Goal: Answer question/provide support: Share knowledge or assist other users

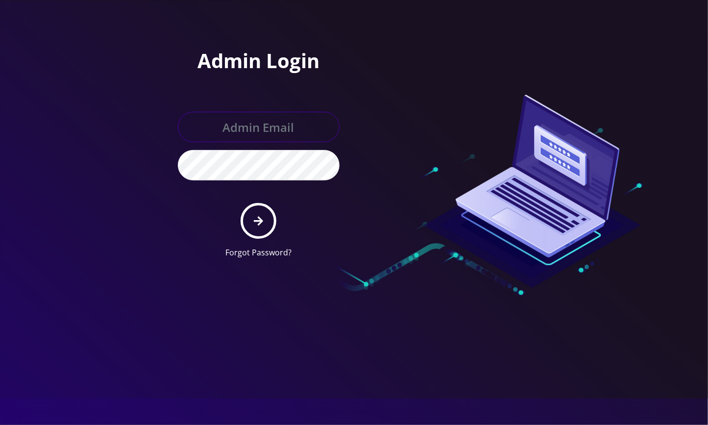
type input "[EMAIL_ADDRESS][DOMAIN_NAME]"
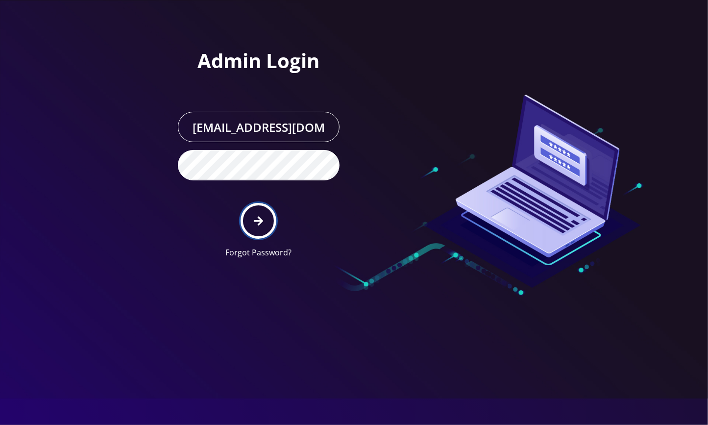
click at [256, 223] on icon "submit" at bounding box center [258, 221] width 9 height 11
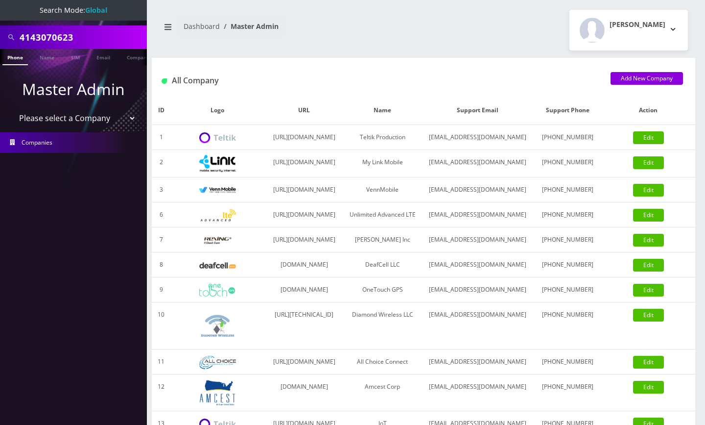
click at [76, 116] on select "Please select a Company Teltik Production My Link Mobile VennMobile Unlimited A…" at bounding box center [73, 118] width 125 height 19
select select "23"
click at [11, 109] on select "Please select a Company Teltik Production My Link Mobile VennMobile Unlimited A…" at bounding box center [73, 118] width 125 height 19
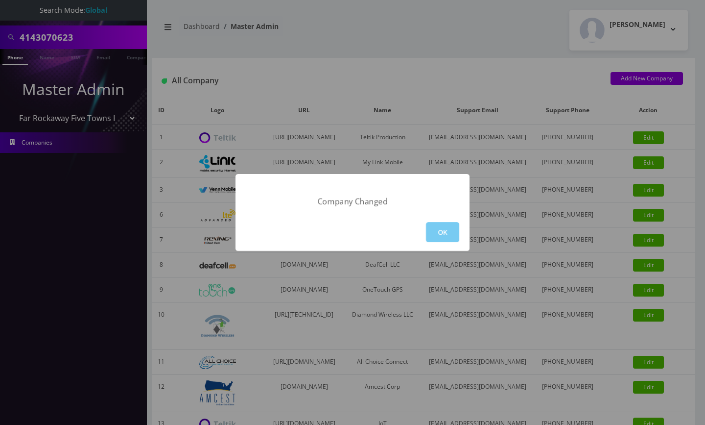
click at [454, 231] on button "OK" at bounding box center [442, 232] width 33 height 20
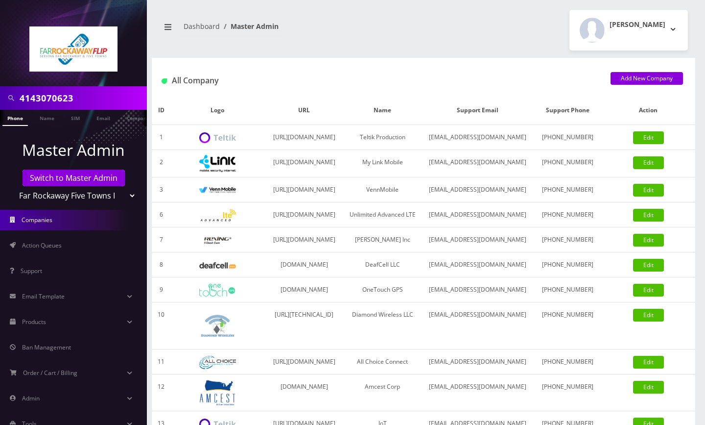
click at [48, 98] on input "4143070623" at bounding box center [82, 98] width 125 height 19
click at [72, 246] on link "Action Queues" at bounding box center [73, 245] width 147 height 21
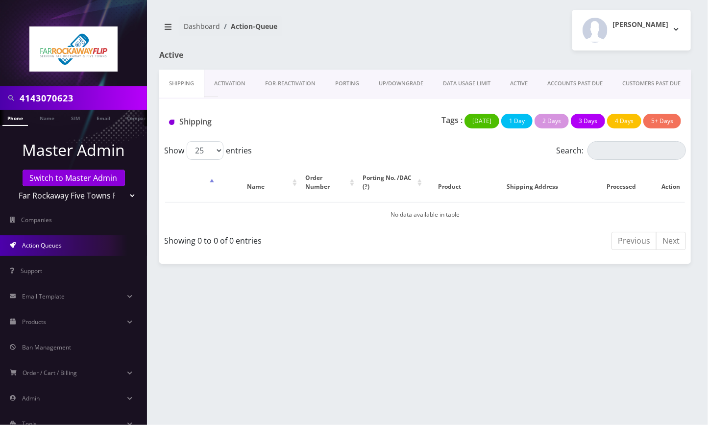
scroll to position [0, 4]
click at [337, 81] on link "PORTING" at bounding box center [347, 84] width 44 height 28
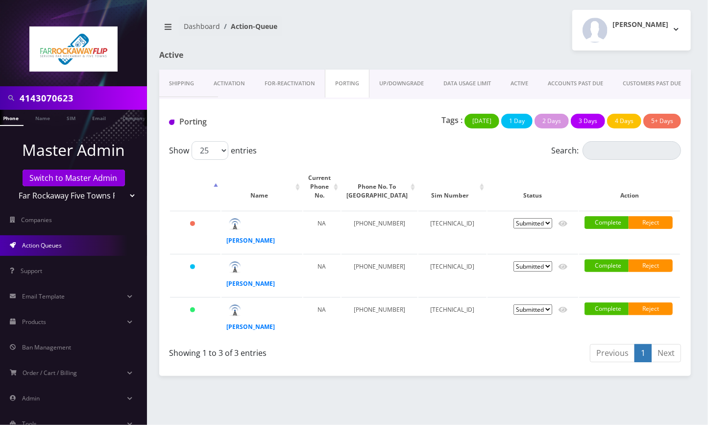
click at [537, 38] on div "Tzvi Lieberman Logout" at bounding box center [561, 30] width 273 height 41
click at [564, 311] on icon at bounding box center [562, 310] width 9 height 6
type input "gordon"
type input "833 central avenue"
type input "far rockaway"
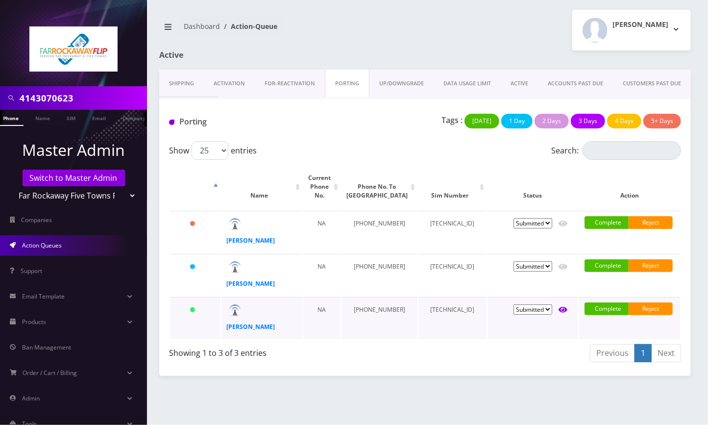
select select "NY"
type input "11691"
type input "89148000011835956838"
type input "6464699922"
type input "verizon"
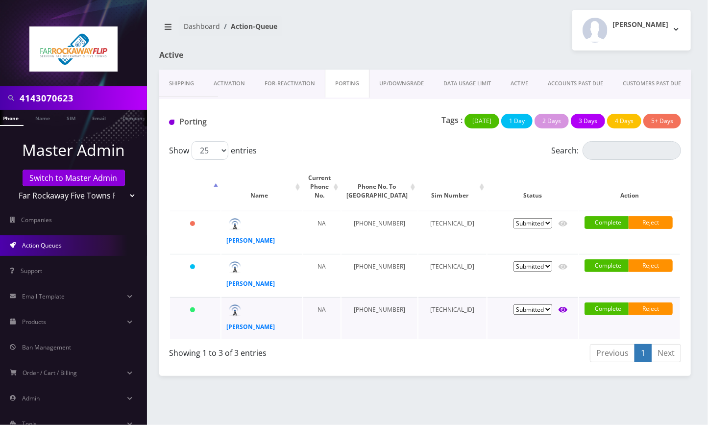
type input "38156226205"
type input "781030"
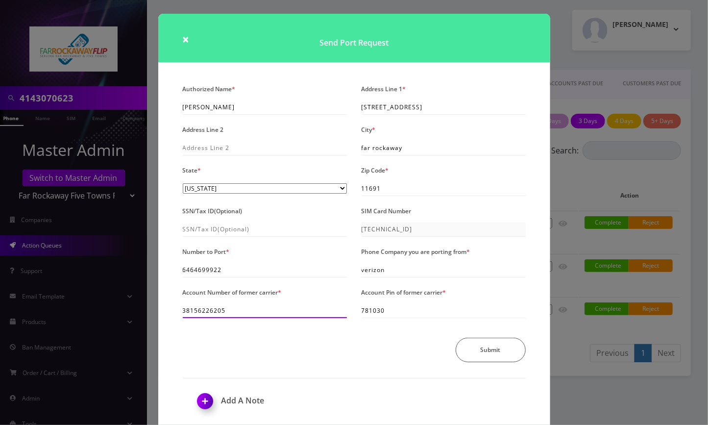
click at [208, 310] on input "38156226205" at bounding box center [265, 310] width 164 height 15
click at [212, 314] on input "38156226205" at bounding box center [265, 310] width 164 height 15
click at [569, 48] on div "× Send Port Request Authorized Name * gordon Address Line 1 * 833 central avenu…" at bounding box center [354, 212] width 708 height 425
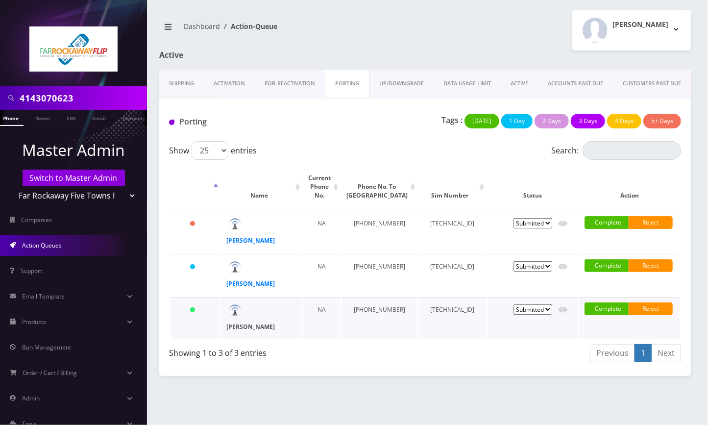
click at [242, 326] on strong "uri gordon" at bounding box center [250, 326] width 48 height 8
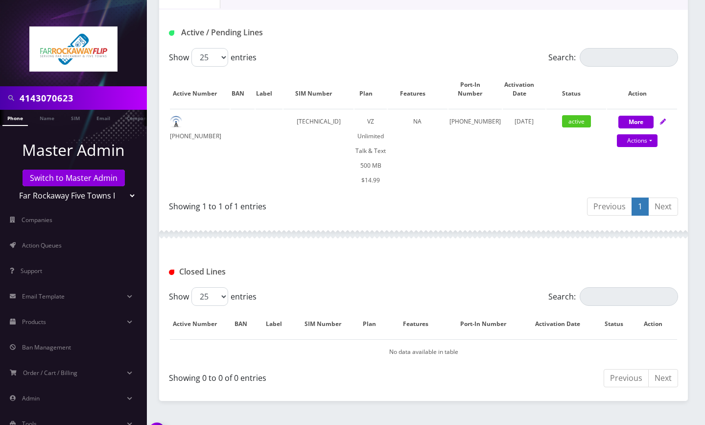
scroll to position [194, 0]
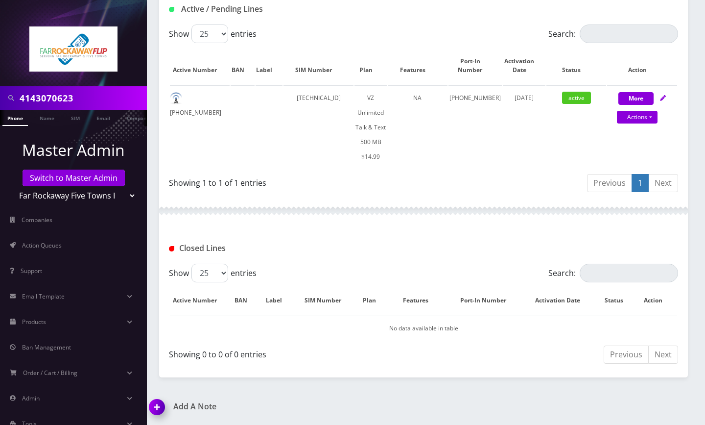
click at [163, 408] on img at bounding box center [159, 410] width 29 height 29
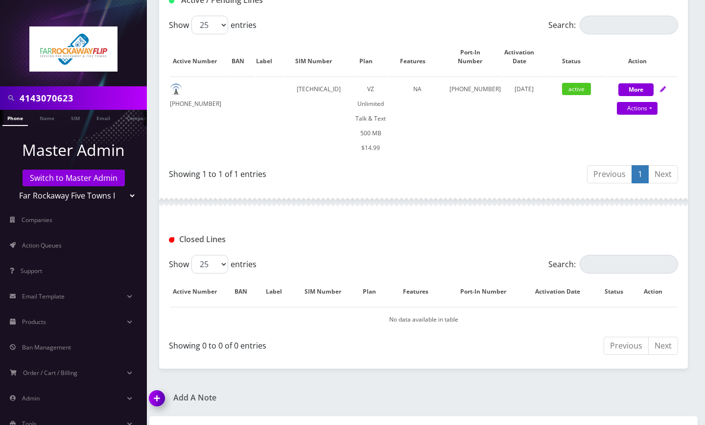
scroll to position [251, 0]
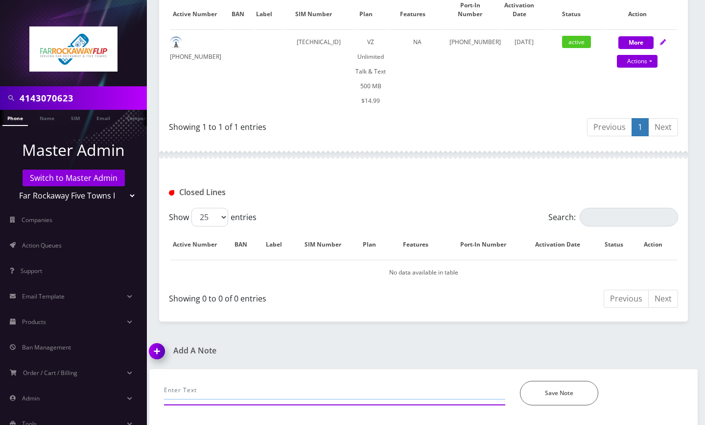
click at [197, 387] on input "text" at bounding box center [334, 390] width 341 height 19
click at [204, 390] on input "text" at bounding box center [334, 390] width 341 height 19
click at [201, 392] on input "text" at bounding box center [334, 390] width 341 height 19
click at [194, 398] on input "text" at bounding box center [334, 390] width 341 height 19
type input "chatted selectel to update port with new another acct#, port completed--Angel"
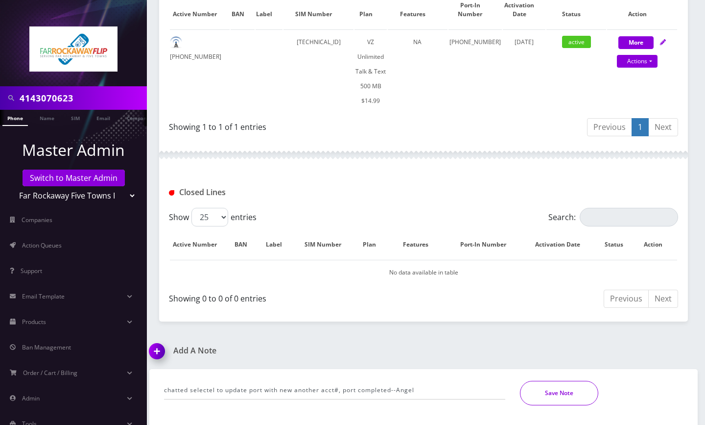
click at [560, 394] on button "Save Note" at bounding box center [559, 393] width 78 height 24
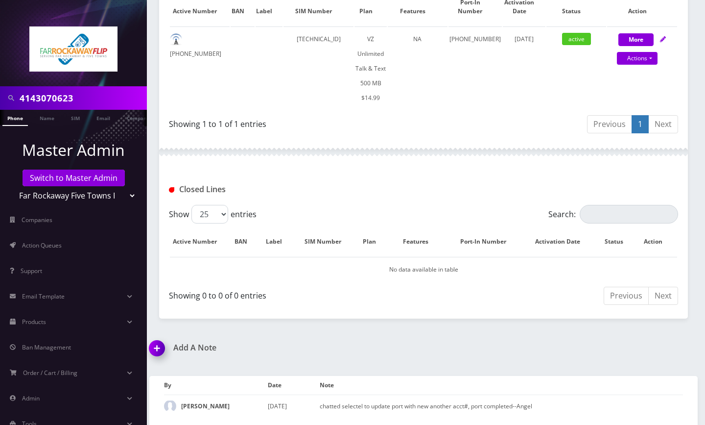
click at [552, 167] on div at bounding box center [423, 151] width 529 height 29
click at [74, 177] on link "Switch to Master Admin" at bounding box center [74, 178] width 102 height 17
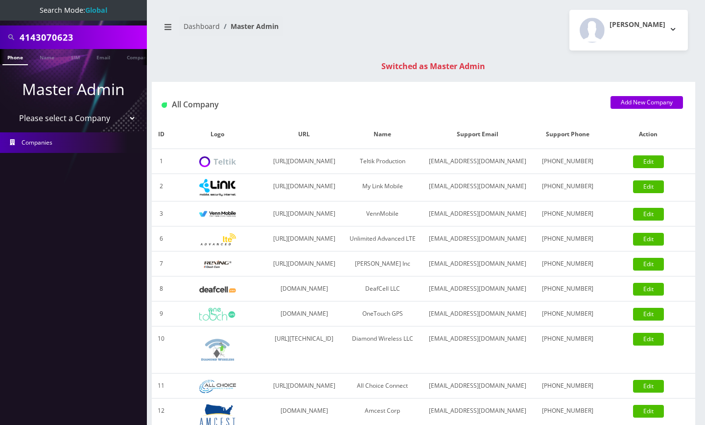
click at [53, 35] on input "4143070623" at bounding box center [82, 37] width 125 height 19
paste input "9296300505"
type input "9296300505"
click at [18, 55] on link "Phone" at bounding box center [14, 57] width 25 height 16
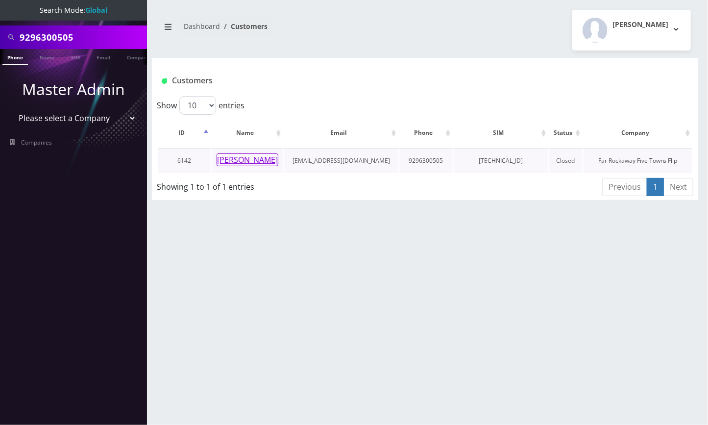
click at [242, 163] on button "[PERSON_NAME]" at bounding box center [248, 159] width 62 height 13
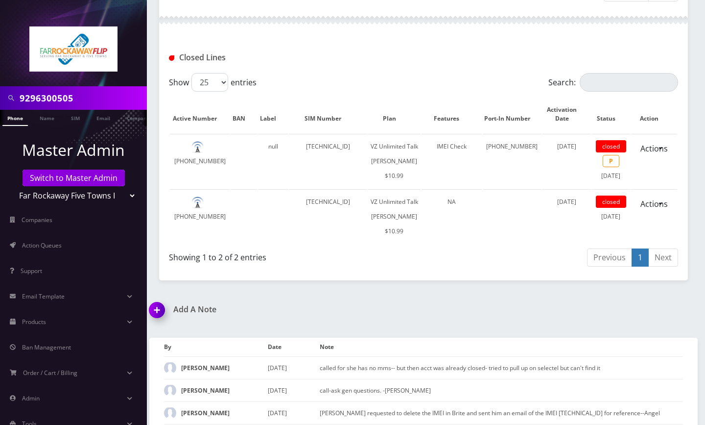
scroll to position [326, 0]
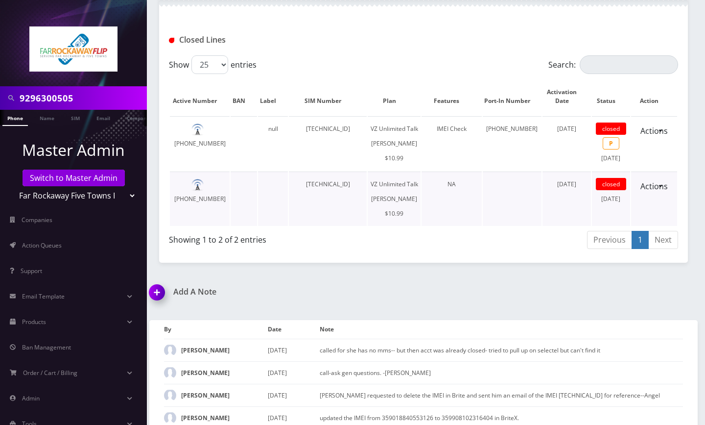
click at [513, 226] on td at bounding box center [512, 198] width 59 height 54
click at [526, 253] on div "Previous 1 Next" at bounding box center [551, 241] width 255 height 23
drag, startPoint x: 88, startPoint y: 163, endPoint x: 87, endPoint y: 171, distance: 8.5
click at [88, 163] on li "Master Admin Switch to Master Admin Teltik Production My Link Mobile VennMobile…" at bounding box center [73, 172] width 147 height 72
click at [83, 175] on link "Switch to Master Admin" at bounding box center [74, 178] width 102 height 17
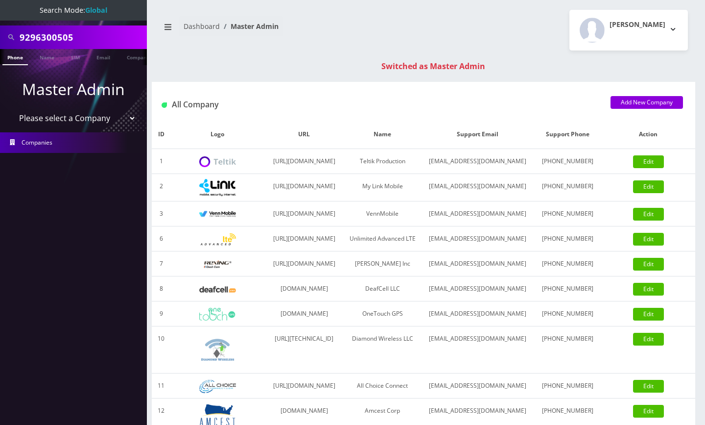
click at [49, 35] on input "9296300505" at bounding box center [82, 37] width 125 height 19
click at [500, 36] on div "[PERSON_NAME] Logout" at bounding box center [560, 30] width 272 height 41
click at [18, 59] on link "Phone" at bounding box center [14, 57] width 25 height 16
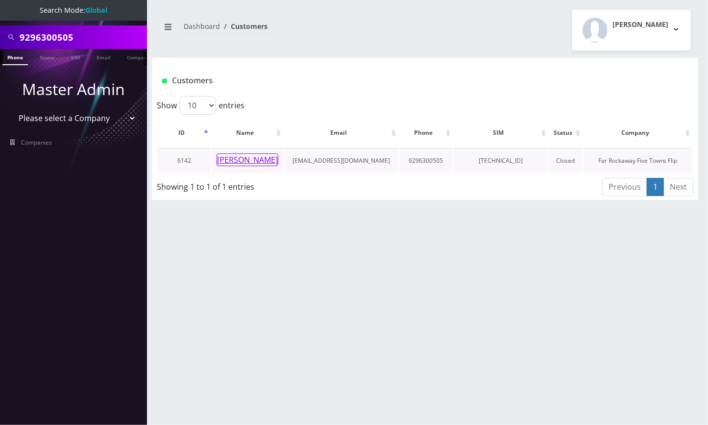
click at [239, 159] on button "Yitty Klein" at bounding box center [248, 159] width 62 height 13
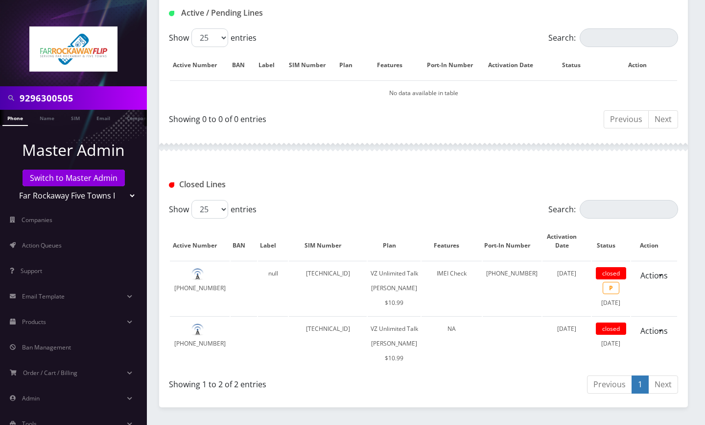
scroll to position [196, 0]
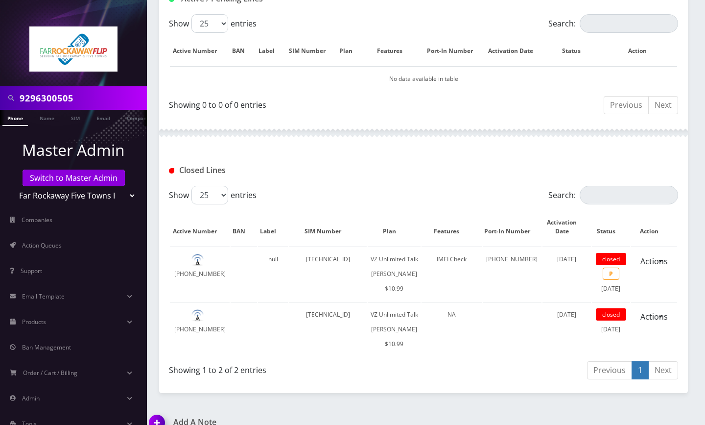
drag, startPoint x: 625, startPoint y: 163, endPoint x: 573, endPoint y: 190, distance: 58.9
click at [625, 163] on div "Closed Lines" at bounding box center [423, 166] width 529 height 38
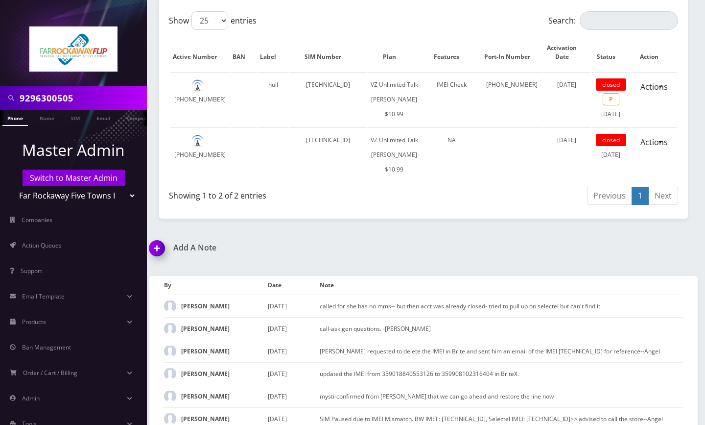
scroll to position [547, 0]
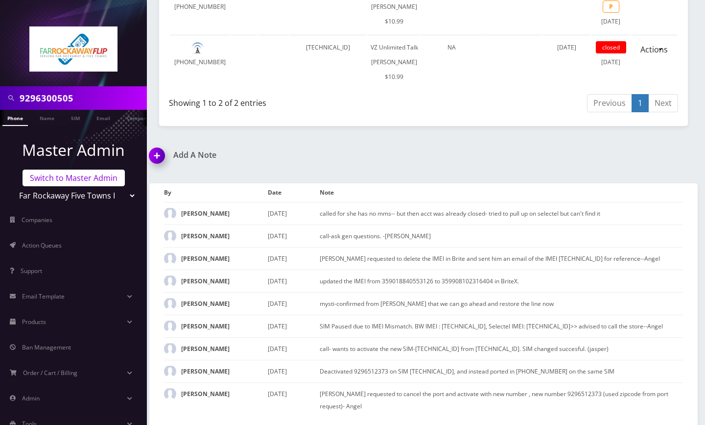
click at [65, 177] on link "Switch to Master Admin" at bounding box center [74, 178] width 102 height 17
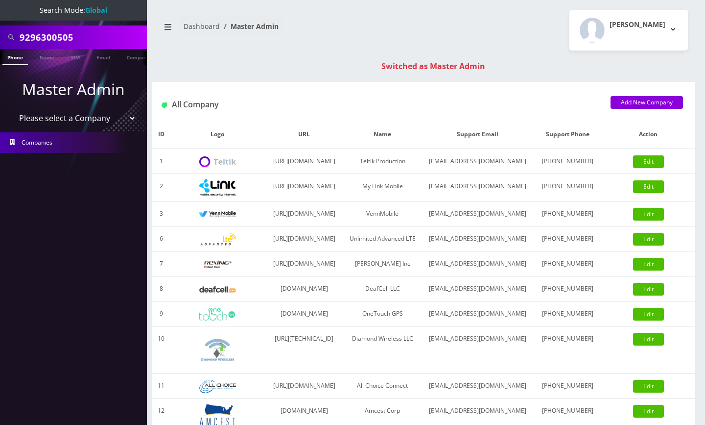
click at [55, 42] on input "9296300505" at bounding box center [82, 37] width 125 height 19
paste input "4606047"
type input "9294606047"
click at [10, 59] on link "Phone" at bounding box center [14, 57] width 25 height 16
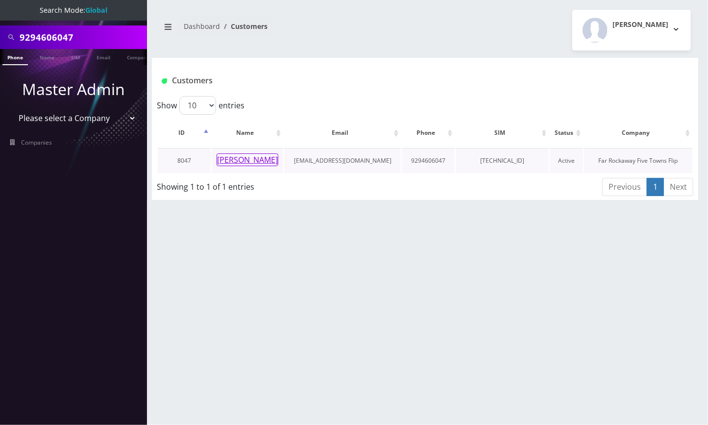
click at [251, 159] on button "[PERSON_NAME]" at bounding box center [248, 159] width 62 height 13
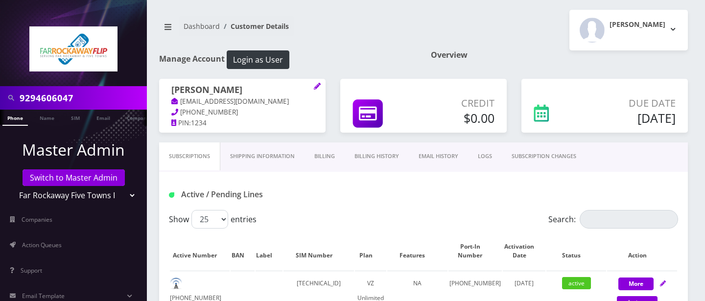
click at [521, 49] on div "[PERSON_NAME] Logout" at bounding box center [560, 30] width 272 height 41
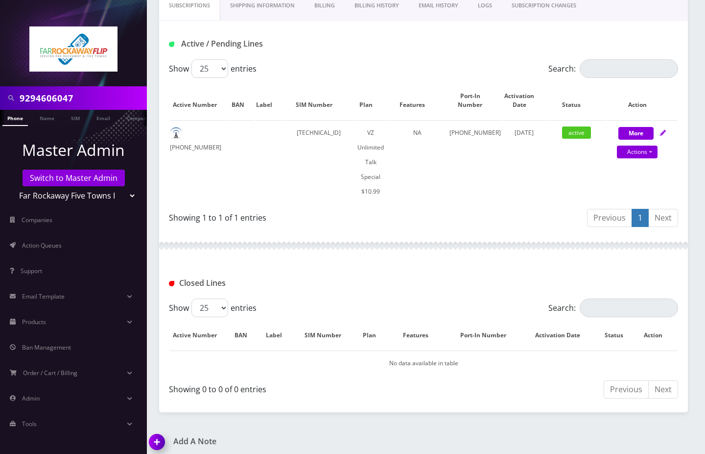
click at [159, 424] on img at bounding box center [159, 445] width 29 height 29
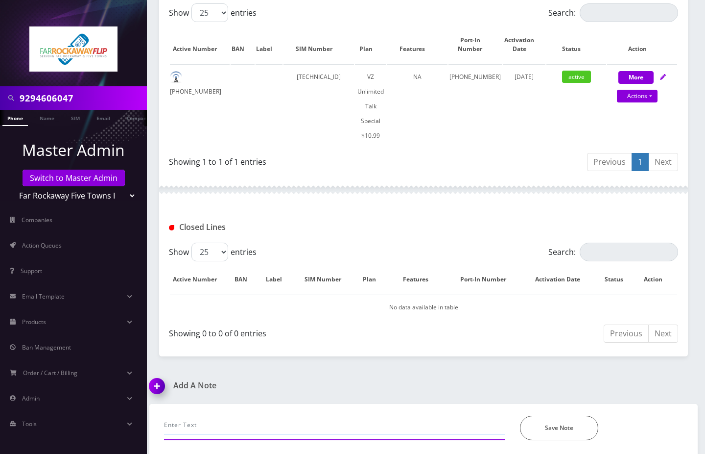
click at [191, 418] on input "text" at bounding box center [334, 424] width 341 height 19
paste input "Everything looks fine on our end. The Caller ID block feature prevents their ph…"
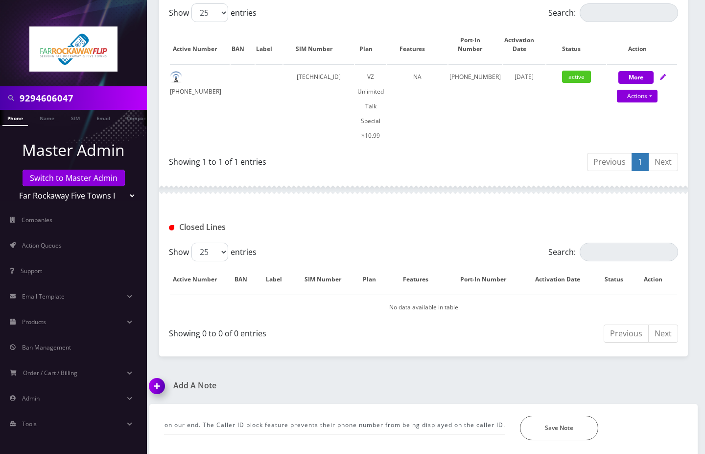
scroll to position [0, 0]
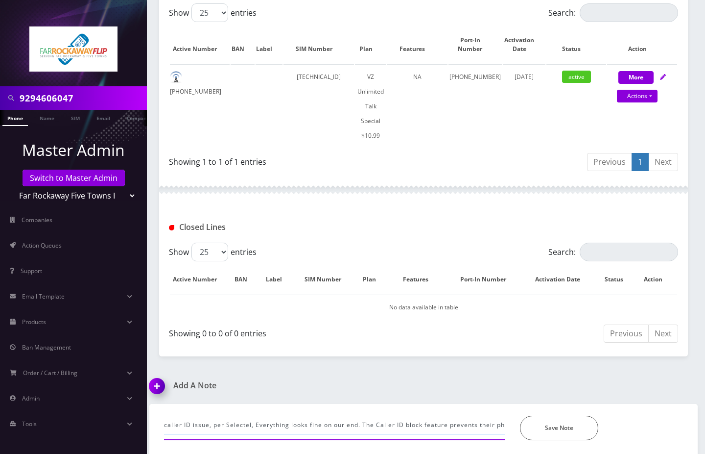
click at [498, 424] on input "caller ID issue, per Selectel, Everything looks fine on our end. The Caller ID …" at bounding box center [334, 424] width 341 height 19
paste input "Caller ID block has been removed. Please power cycle the phone then test the se…"
type input "caller ID issue, per Selectel, Everything looks fine on our end. The Caller ID …"
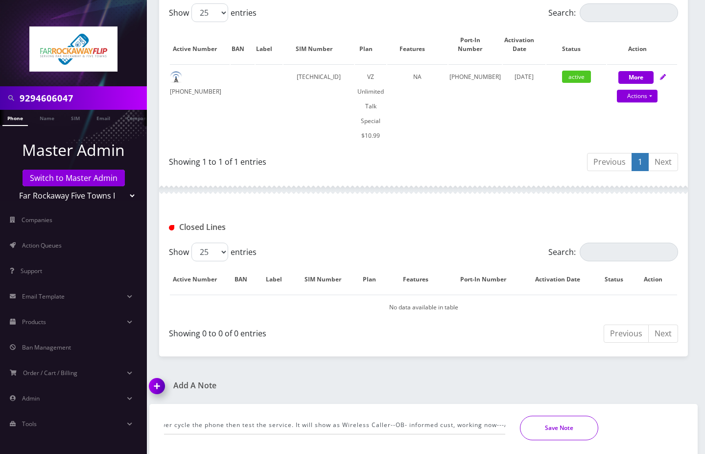
click at [550, 415] on button "Save Note" at bounding box center [559, 427] width 78 height 24
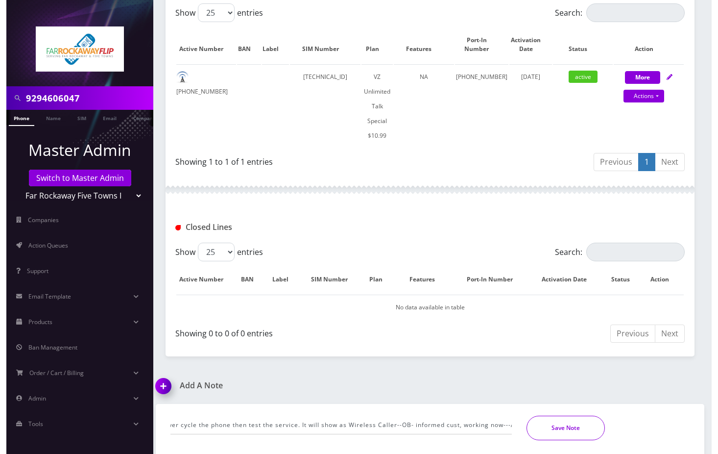
scroll to position [0, 0]
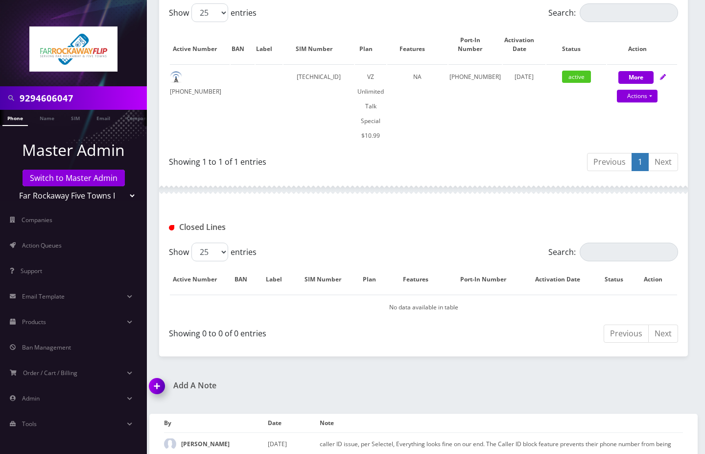
click at [543, 342] on div "Subscriptions Shipping Information Billing Billing History EMAIL HISTORY LOGS S…" at bounding box center [423, 146] width 529 height 420
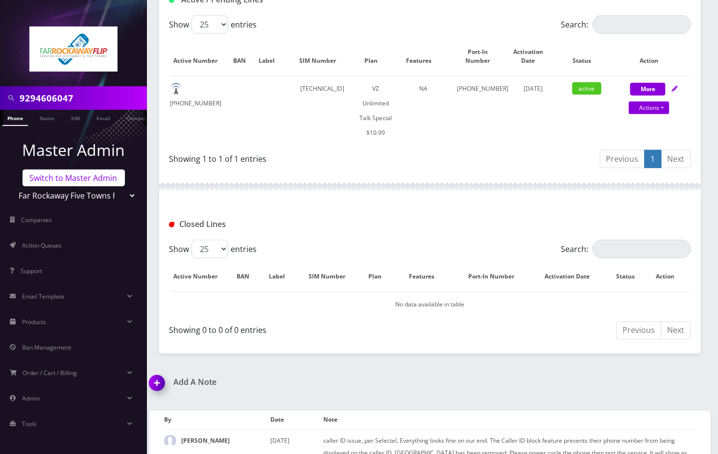
click at [67, 179] on link "Switch to Master Admin" at bounding box center [74, 178] width 102 height 17
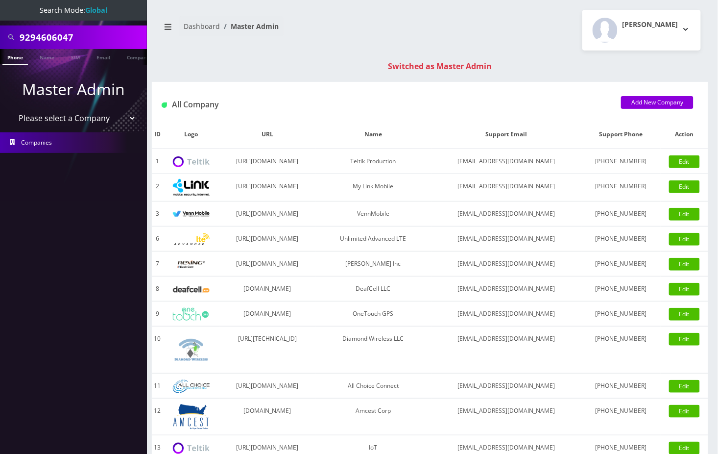
click at [52, 37] on input "9294606047" at bounding box center [82, 37] width 125 height 19
paste input "4439480709"
type input "4439480709"
click at [24, 54] on link "Phone" at bounding box center [14, 57] width 25 height 16
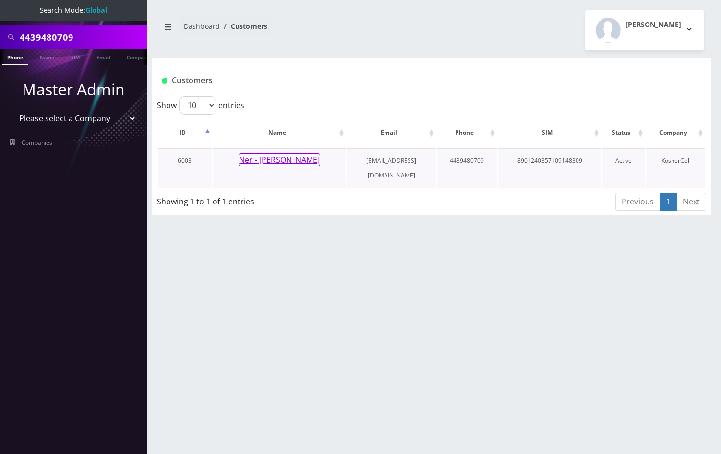
click at [274, 162] on button "Ner - [PERSON_NAME]" at bounding box center [280, 159] width 82 height 13
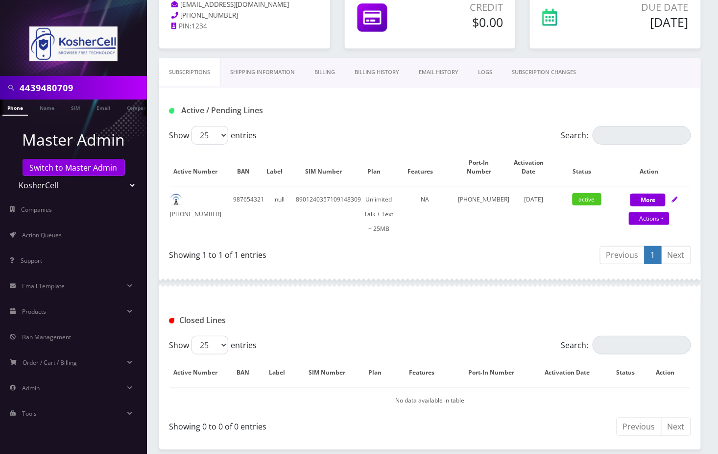
scroll to position [130, 0]
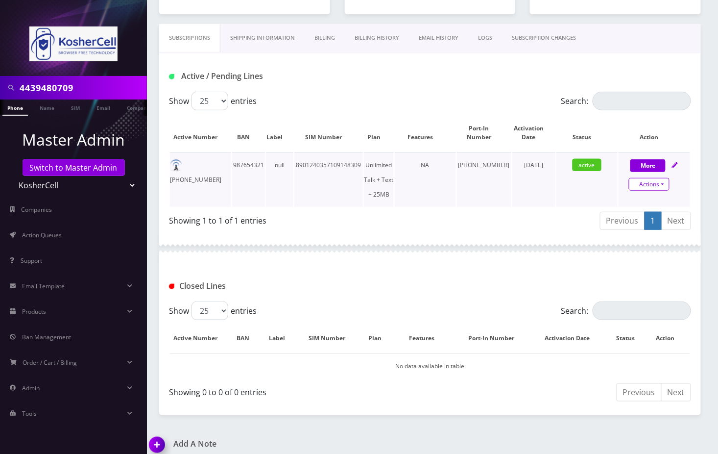
click at [656, 186] on link "Actions" at bounding box center [649, 184] width 41 height 13
select select "244"
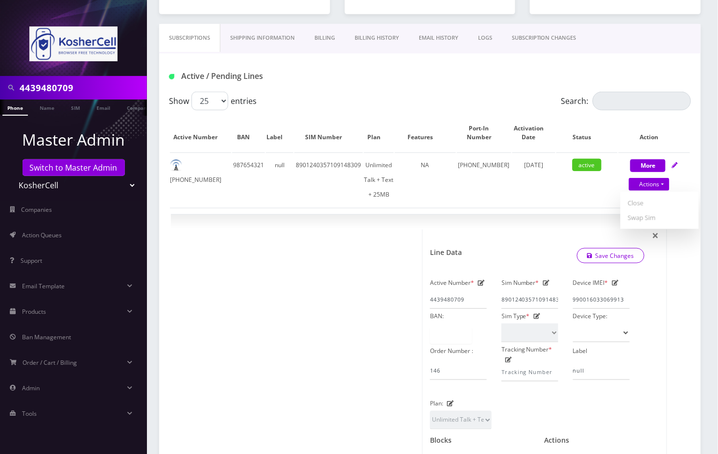
click at [61, 91] on input "4439480709" at bounding box center [82, 87] width 125 height 19
paste input "8455873268"
type input "8455873268"
click at [21, 107] on link "Phone" at bounding box center [14, 107] width 25 height 16
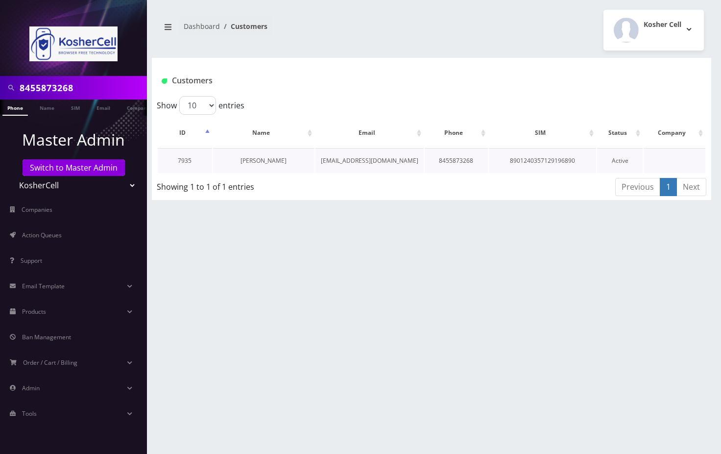
click at [241, 159] on link "[PERSON_NAME]" at bounding box center [264, 160] width 46 height 8
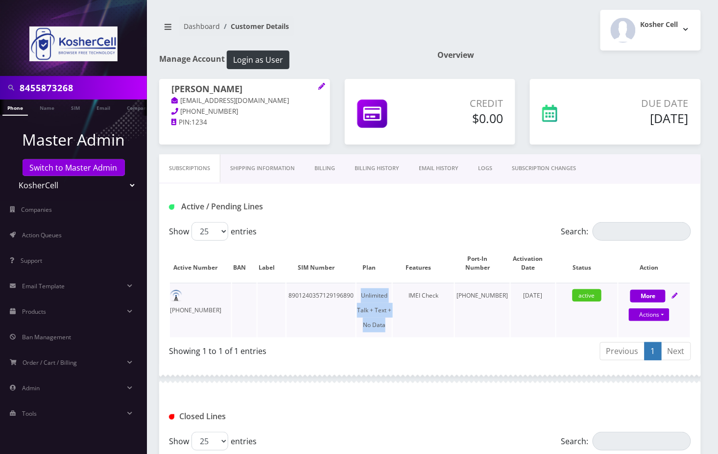
drag, startPoint x: 397, startPoint y: 317, endPoint x: 370, endPoint y: 300, distance: 31.3
click at [370, 300] on td "Unlimited Talk + Text + No Data" at bounding box center [374, 310] width 35 height 54
copy td "Unlimited Talk + Text + No Data"
click at [71, 238] on link "Action Queues" at bounding box center [73, 235] width 147 height 21
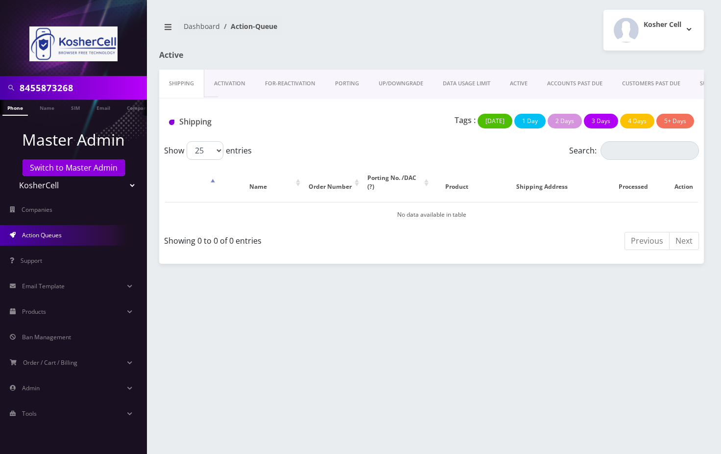
click at [353, 84] on link "PORTING" at bounding box center [347, 84] width 44 height 28
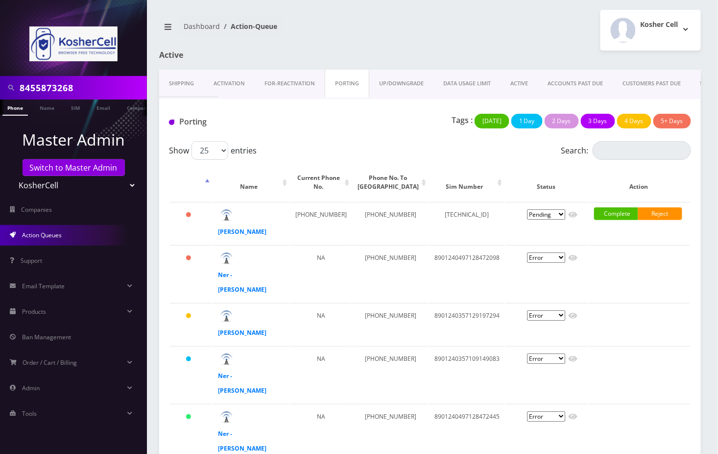
click at [425, 24] on div "Dashboard Action-Queue" at bounding box center [291, 30] width 278 height 28
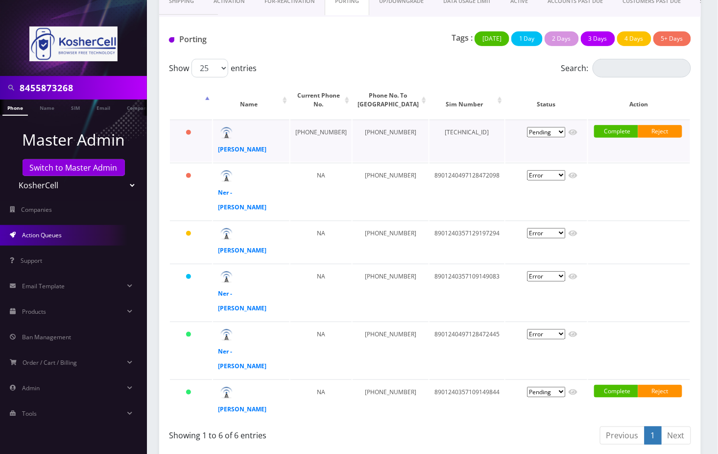
scroll to position [92, 0]
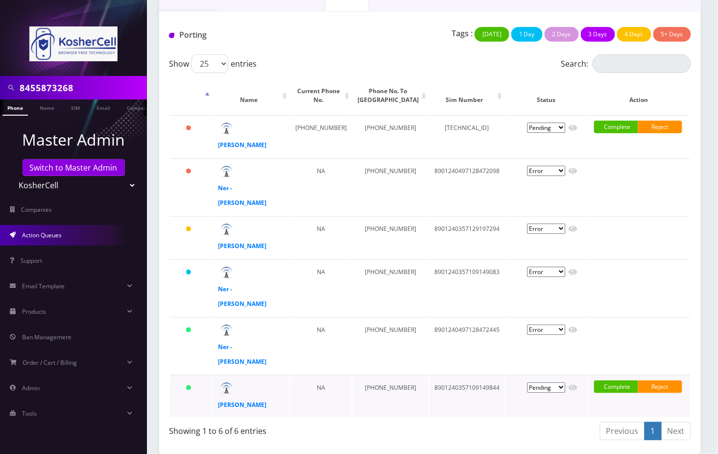
click at [430, 387] on td "8901240357109149844" at bounding box center [467, 396] width 75 height 42
copy td "8901240357109149844"
click at [453, 434] on div "Previous 1 Next" at bounding box center [564, 432] width 254 height 23
click at [240, 406] on strong "Rabbi Zeiger" at bounding box center [242, 404] width 48 height 8
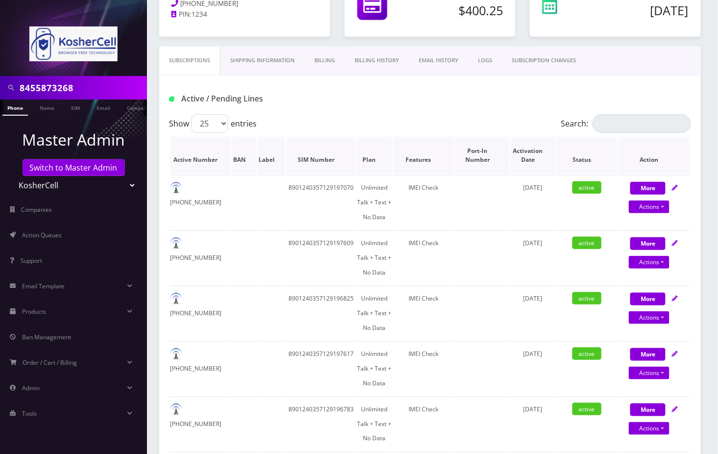
scroll to position [130, 0]
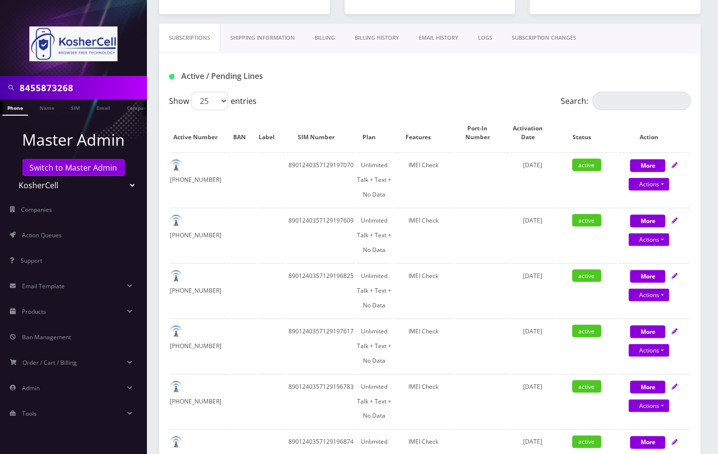
click at [621, 103] on input "Search:" at bounding box center [642, 101] width 98 height 19
paste input "8901240357109149844"
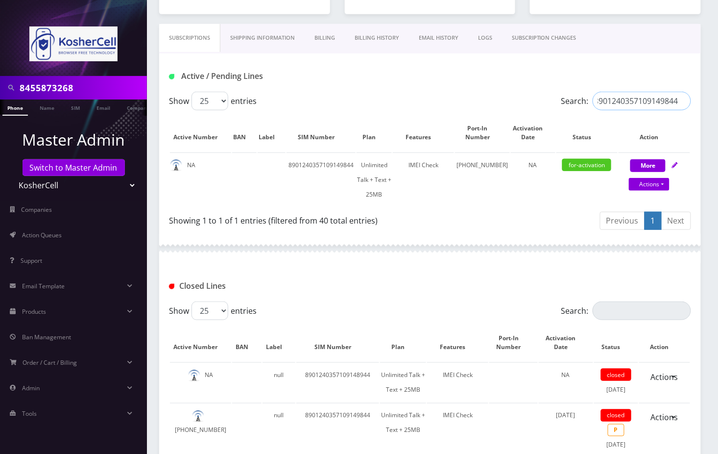
type input "8901240357109149844"
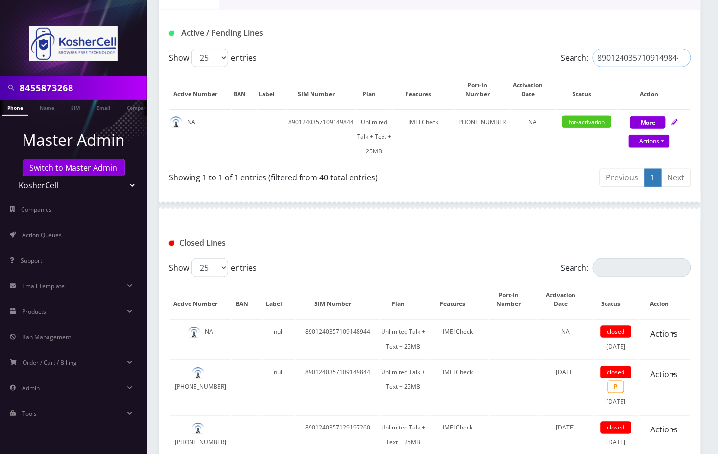
scroll to position [196, 0]
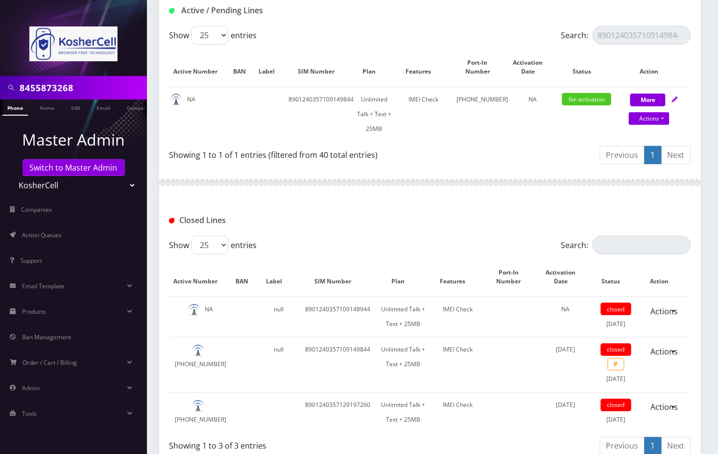
click at [58, 87] on input "8455873268" at bounding box center [82, 87] width 125 height 19
paste input "text"
type input "8455873268"
click at [18, 106] on link "Phone" at bounding box center [14, 107] width 25 height 16
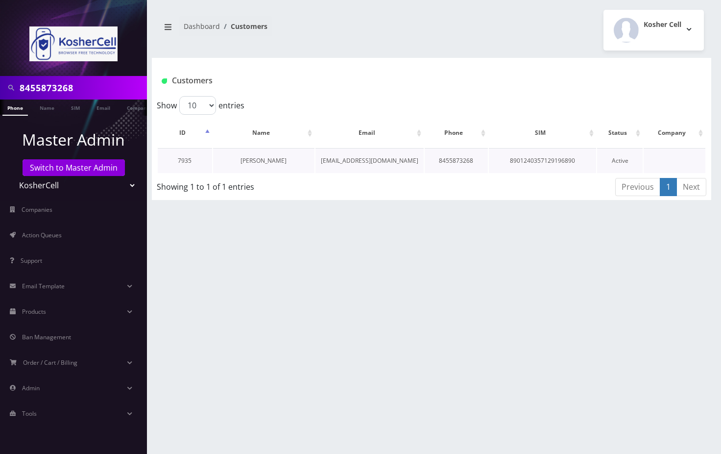
click at [263, 159] on link "[PERSON_NAME]" at bounding box center [264, 160] width 46 height 8
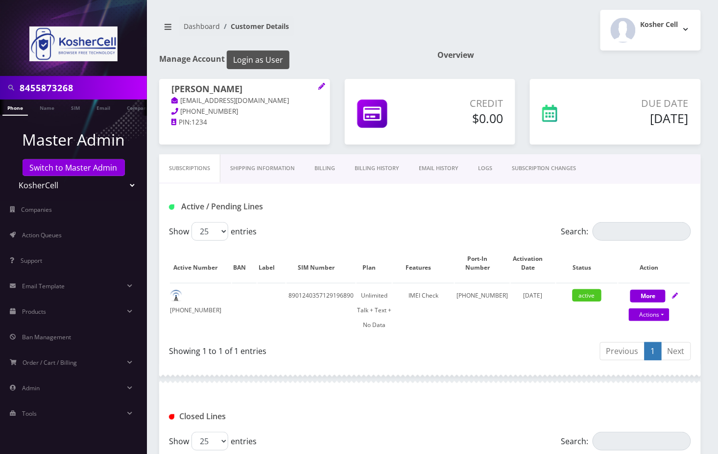
click at [271, 62] on button "Login as User" at bounding box center [258, 59] width 63 height 19
click at [332, 299] on td "8901240357129196890" at bounding box center [322, 310] width 70 height 54
copy td "8901240357129196890"
click at [15, 104] on link "Phone" at bounding box center [14, 107] width 25 height 16
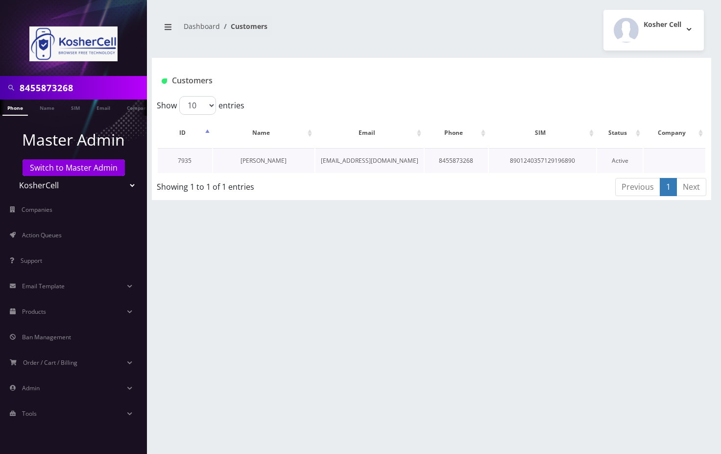
click at [260, 160] on link "[PERSON_NAME]" at bounding box center [264, 160] width 46 height 8
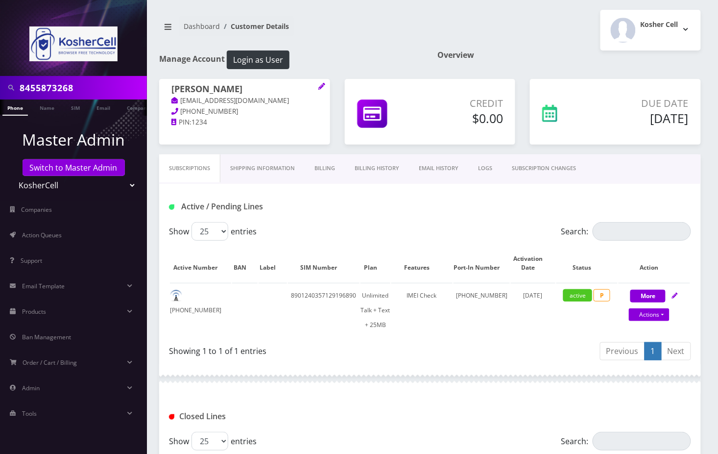
click at [73, 235] on link "Action Queues" at bounding box center [73, 235] width 147 height 21
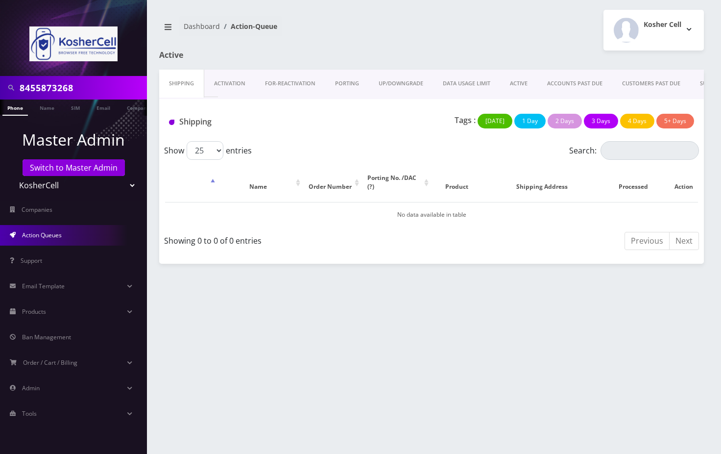
click at [417, 82] on link "UP/DOWNGRADE" at bounding box center [401, 84] width 64 height 28
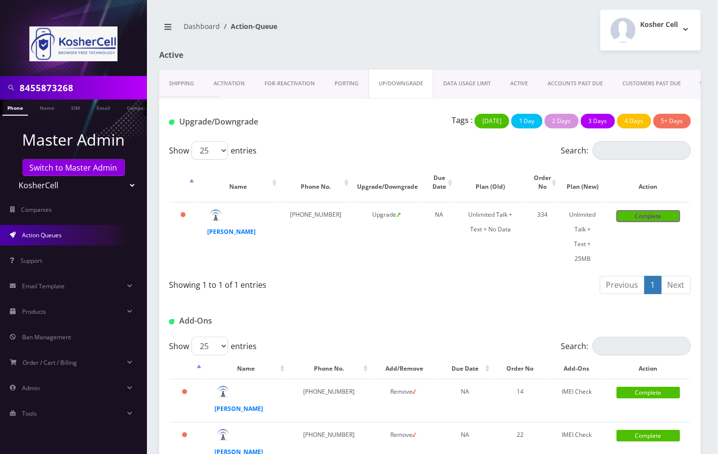
click at [656, 218] on link "Complete" at bounding box center [649, 216] width 64 height 12
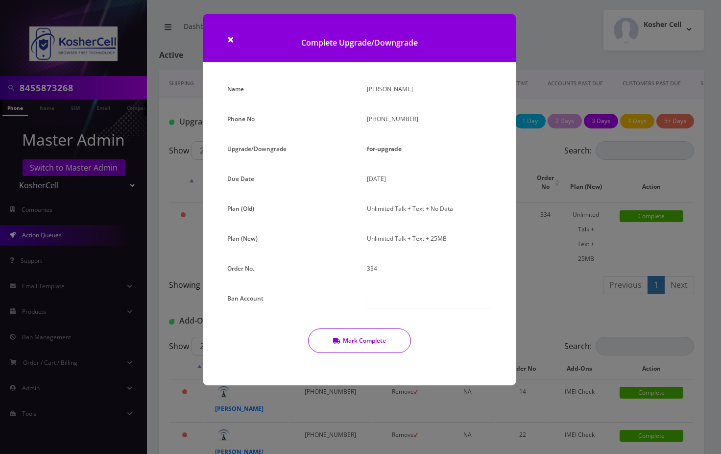
click at [362, 341] on button "Mark Complete" at bounding box center [359, 340] width 103 height 24
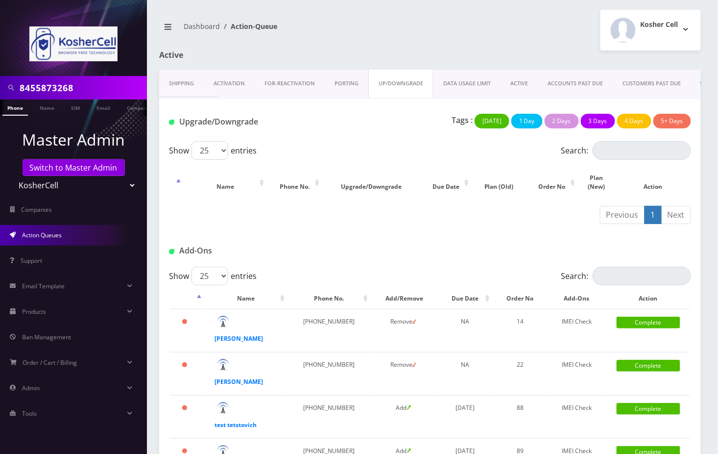
click at [286, 49] on div "Dashboard Action-Queue Kosher Cell Logout" at bounding box center [430, 30] width 557 height 41
click at [22, 105] on link "Phone" at bounding box center [14, 107] width 25 height 16
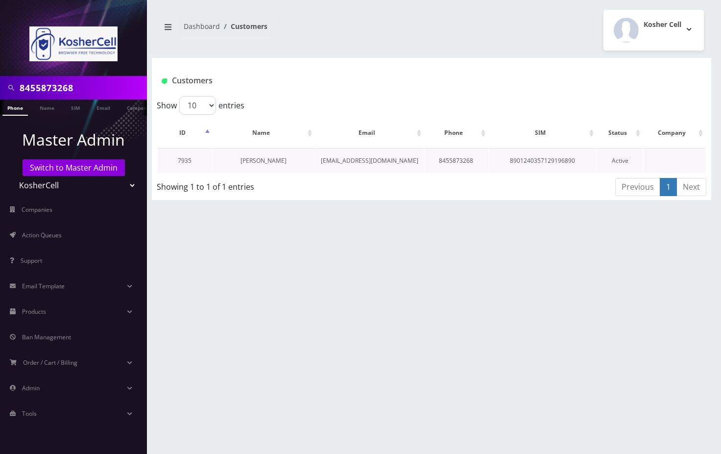
click at [287, 162] on link "[PERSON_NAME]" at bounding box center [264, 160] width 46 height 8
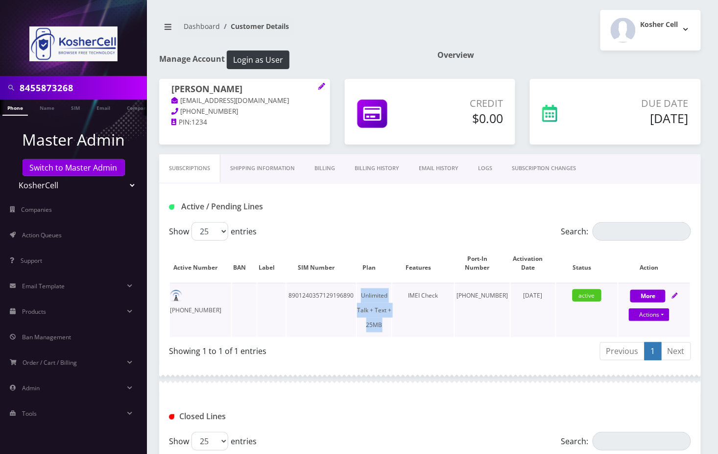
drag, startPoint x: 369, startPoint y: 294, endPoint x: 393, endPoint y: 327, distance: 41.1
click at [391, 327] on td "Unlimited Talk + Text + 25MB" at bounding box center [374, 310] width 34 height 54
copy td "Unlimited Talk + Text + 25MB"
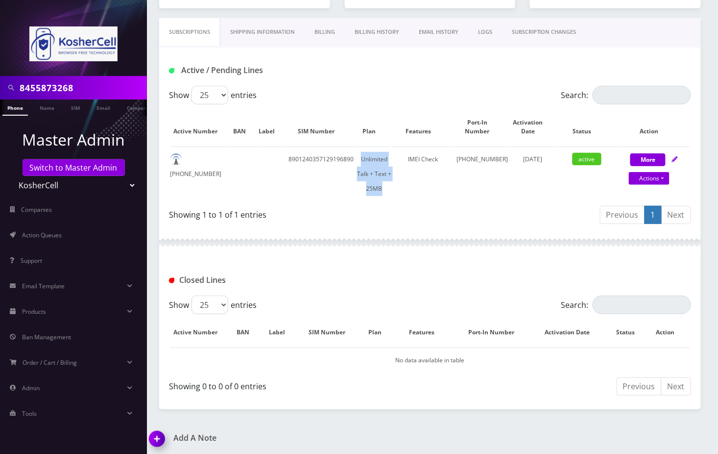
click at [159, 435] on img at bounding box center [159, 442] width 29 height 29
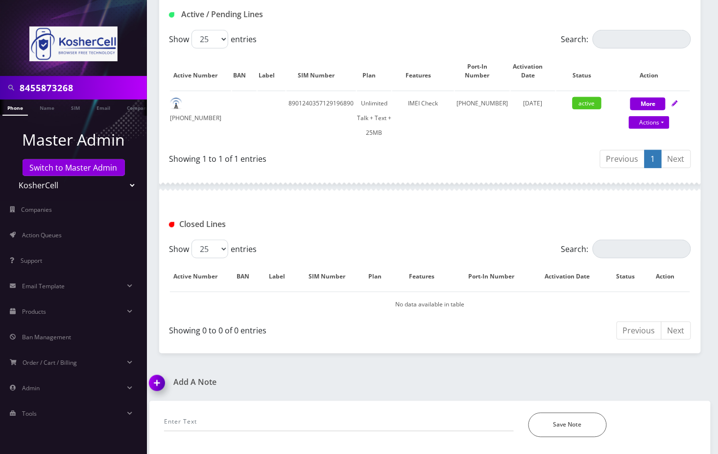
click at [212, 407] on div "*Please Enter Note Save Note" at bounding box center [430, 419] width 547 height 36
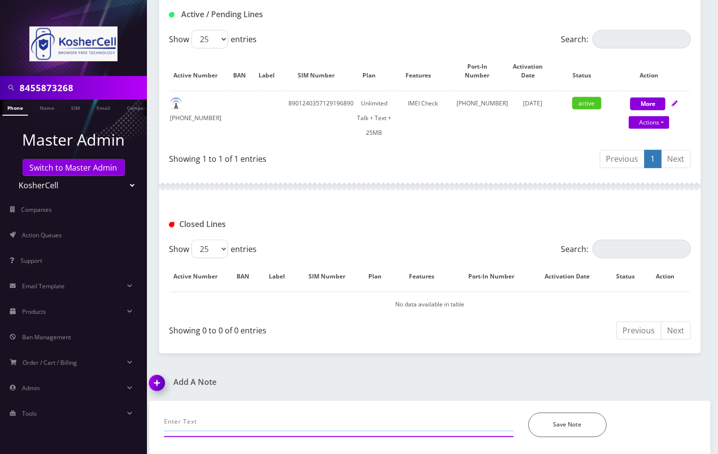
click at [209, 418] on input "text" at bounding box center [339, 421] width 350 height 19
paste input "Unlimited Talk + Text + 25MB"
type input "Henry requested to ugrade the plan to Unlimited Talk + Text + 25MB--Angel"
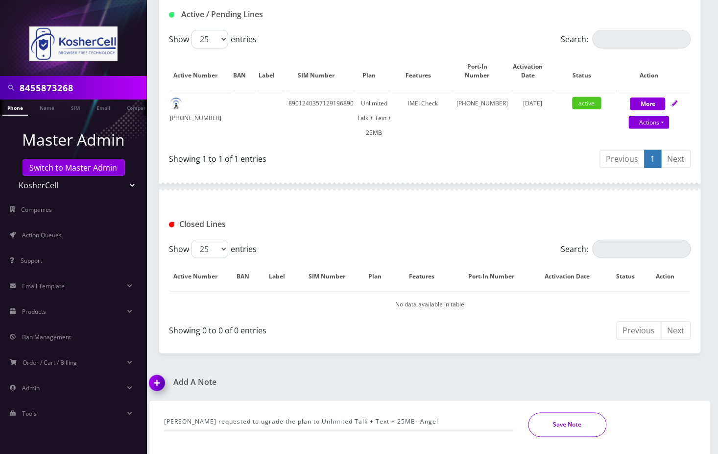
click at [586, 422] on button "Save Note" at bounding box center [568, 424] width 78 height 24
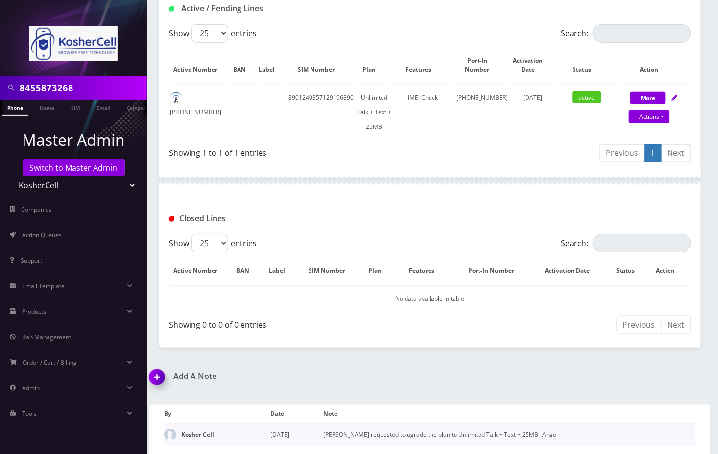
scroll to position [207, 0]
click at [38, 87] on input "8455873268" at bounding box center [82, 87] width 125 height 19
paste input "901240357109149844"
type input "8901240357109149844"
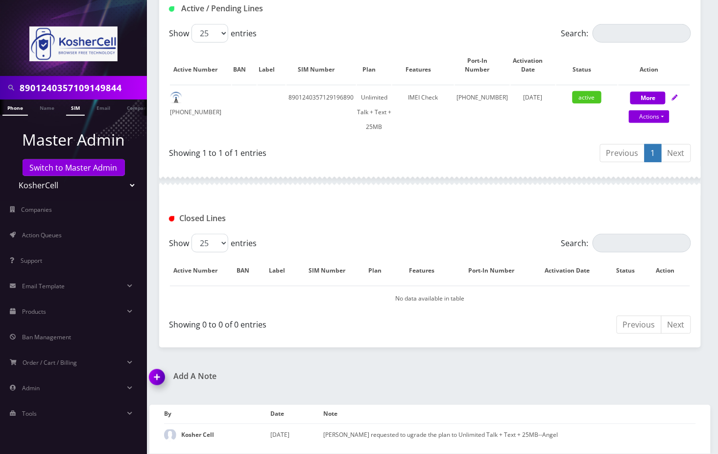
click at [77, 110] on link "SIM" at bounding box center [75, 107] width 19 height 16
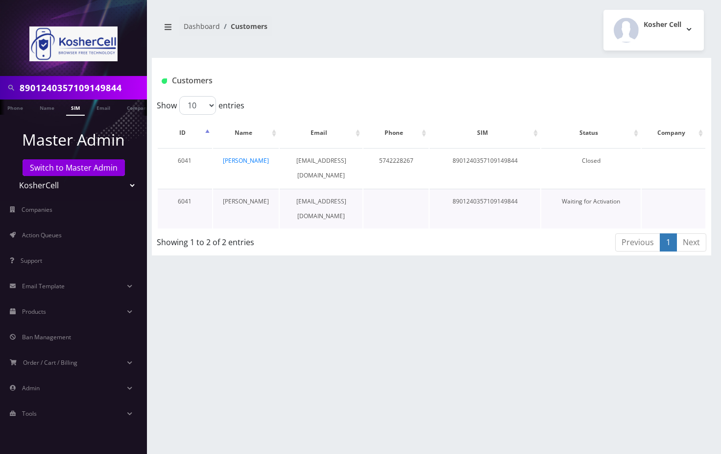
click at [248, 197] on link "[PERSON_NAME]" at bounding box center [246, 201] width 46 height 8
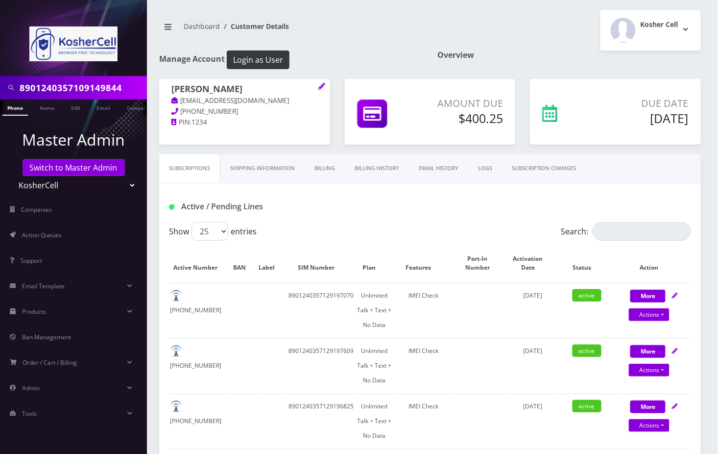
drag, startPoint x: 475, startPoint y: 22, endPoint x: 453, endPoint y: 48, distance: 34.4
click at [475, 22] on div "Kosher Cell Logout" at bounding box center [569, 30] width 278 height 41
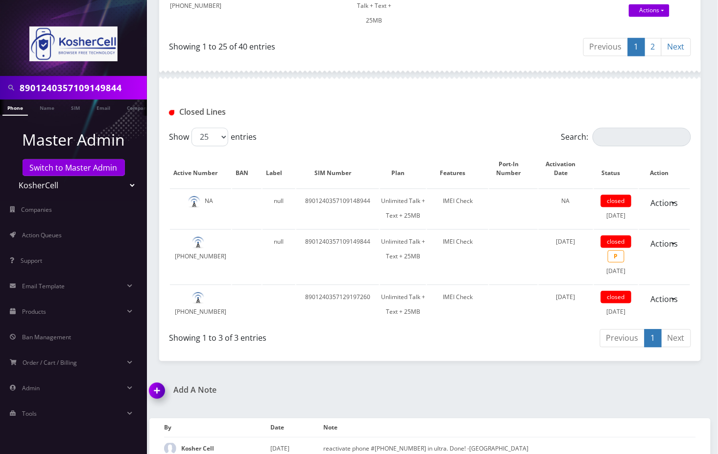
click at [160, 408] on img at bounding box center [159, 393] width 29 height 29
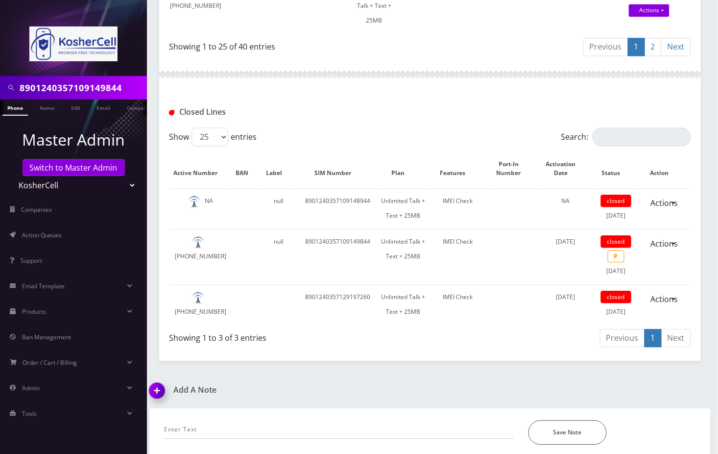
scroll to position [1717, 0]
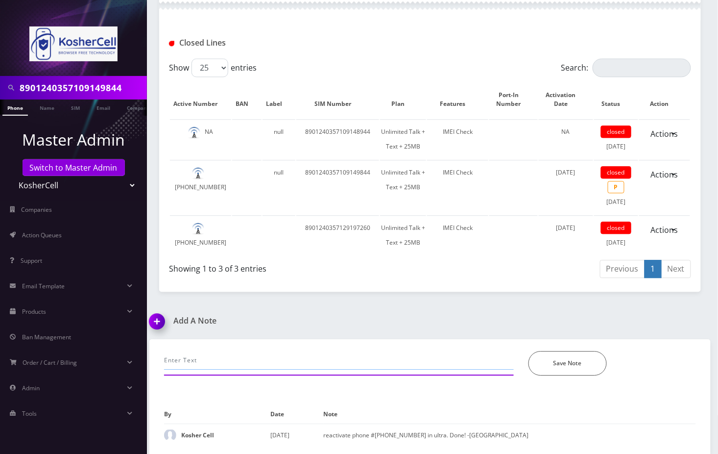
click at [257, 368] on input "text" at bounding box center [339, 360] width 350 height 19
paste input "@channel [PHONE_NUMBER] made a request to port from Wing, [PERSON_NAME] is sayi…"
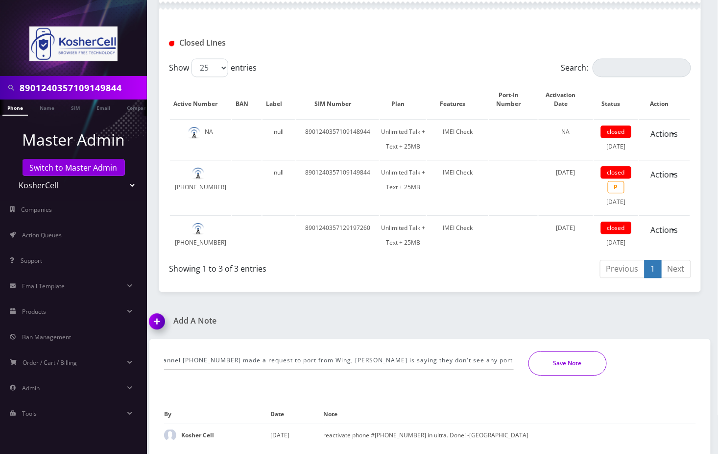
click at [579, 368] on button "Save Note" at bounding box center [568, 363] width 78 height 24
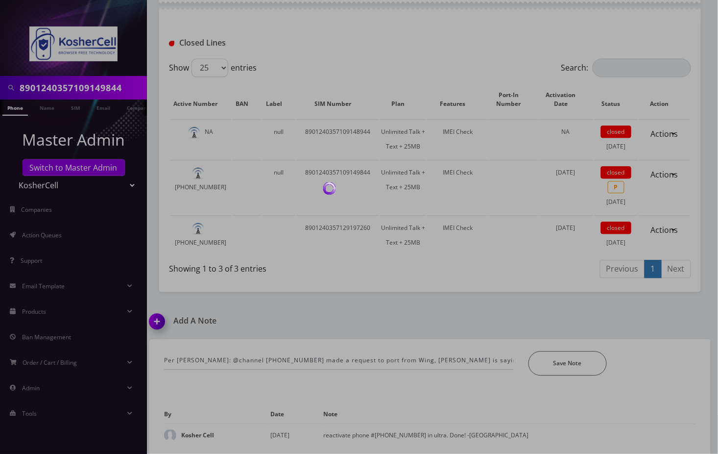
scroll to position [1696, 0]
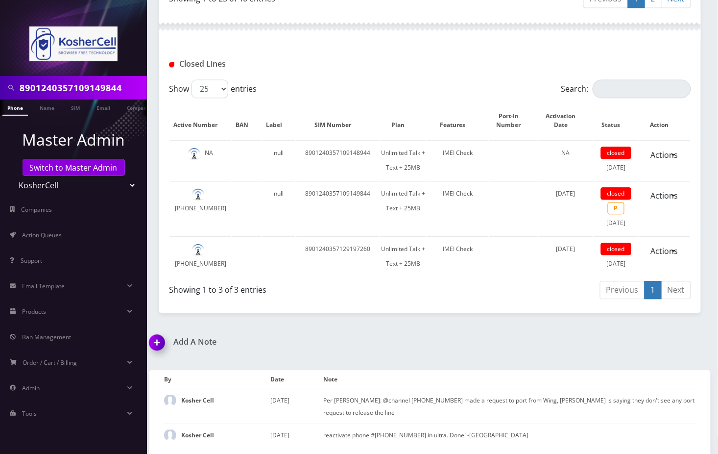
drag, startPoint x: 700, startPoint y: 19, endPoint x: 570, endPoint y: 174, distance: 203.1
click at [700, 41] on div "Closed Lines" at bounding box center [430, 60] width 542 height 38
click at [160, 341] on img at bounding box center [159, 345] width 29 height 29
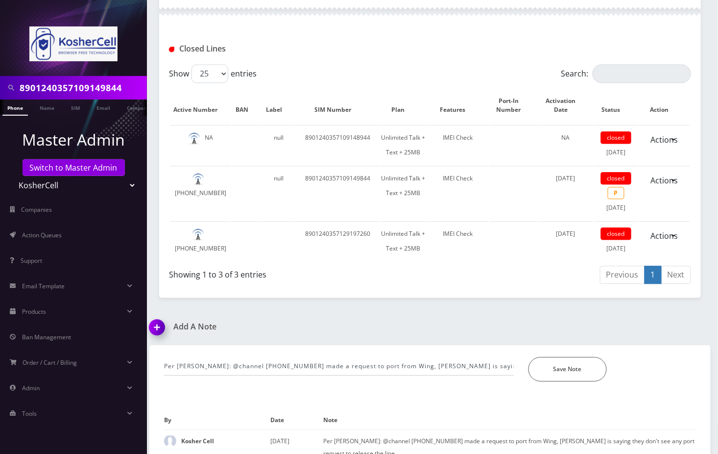
scroll to position [1752, 0]
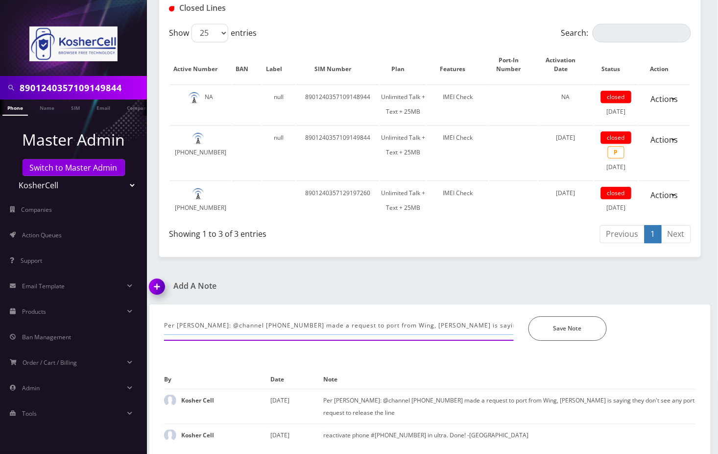
click at [232, 322] on input "Per [PERSON_NAME]: @channel [PHONE_NUMBER] made a request to port from Wing, [P…" at bounding box center [339, 325] width 350 height 19
paste input "The SIM [TECHNICAL_ID] shows active with a new number [PHONE_NUMBER], please pr…"
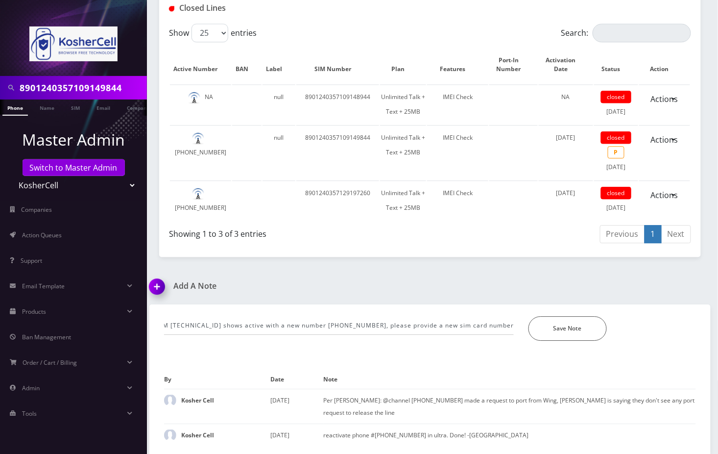
scroll to position [0, 0]
drag, startPoint x: 127, startPoint y: 435, endPoint x: 138, endPoint y: 423, distance: 15.9
click at [127, 435] on ul "Master Admin Switch to Master Admin Teltik Production My Link Mobile VennMobile…" at bounding box center [73, 276] width 147 height 320
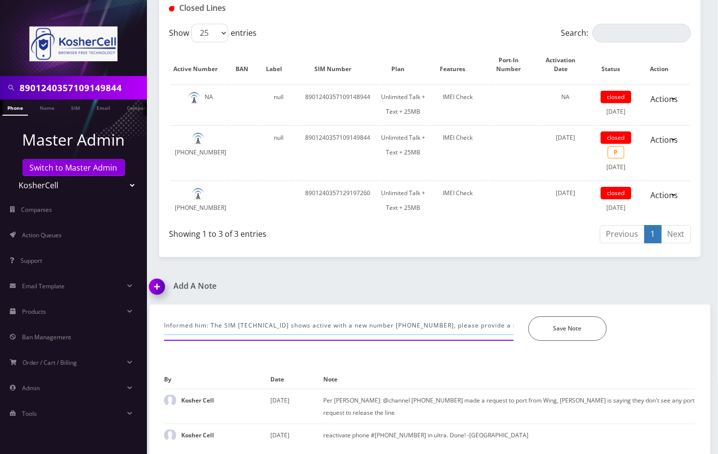
click at [410, 331] on input "Informed him: The SIM [TECHNICAL_ID] shows active with a new number [PHONE_NUMB…" at bounding box center [339, 325] width 350 height 19
paste input "It shows as recycled sim, the system will only assign the original number and y…"
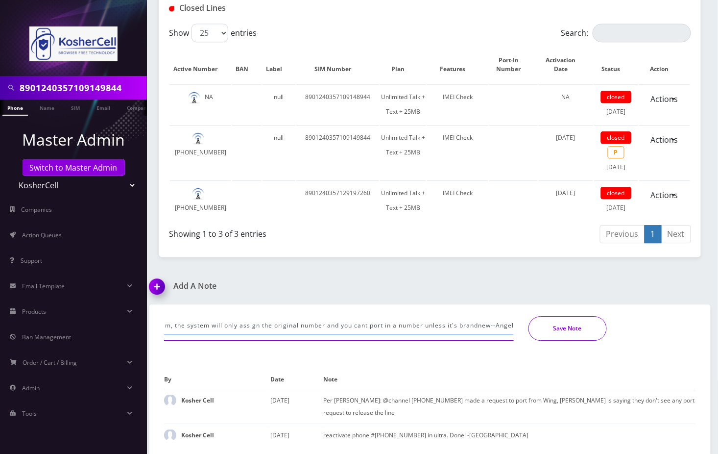
type input "Informed him: The SIM [TECHNICAL_ID] shows active with a new number [PHONE_NUMB…"
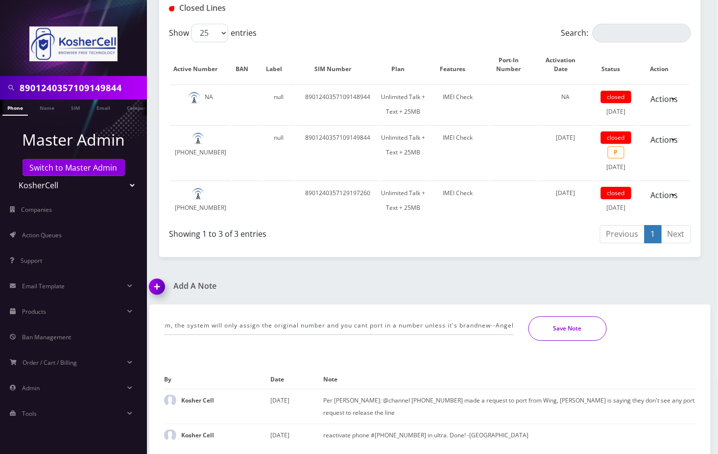
click at [590, 329] on button "Save Note" at bounding box center [568, 328] width 78 height 24
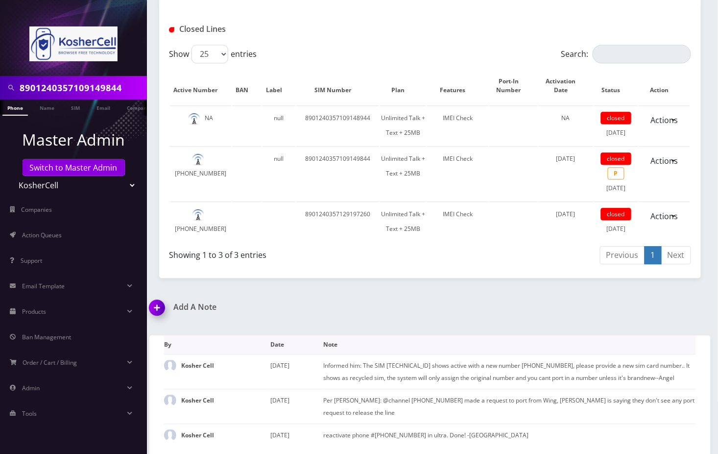
scroll to position [1743, 0]
